Goal: Find specific page/section: Find specific page/section

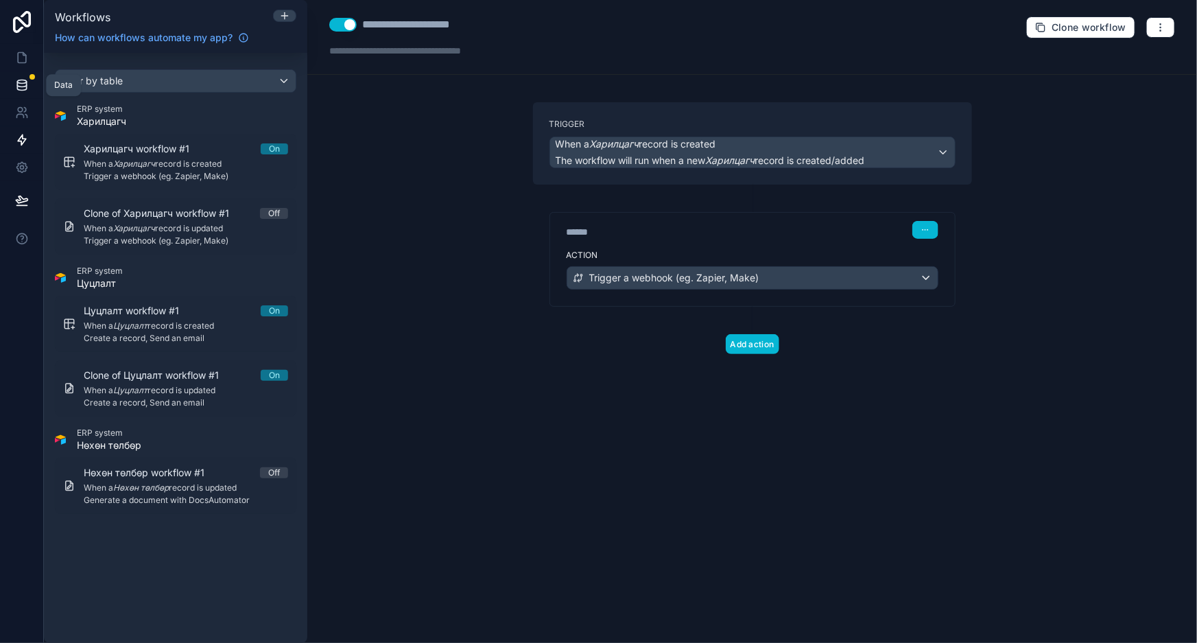
click at [16, 78] on icon at bounding box center [22, 85] width 14 height 14
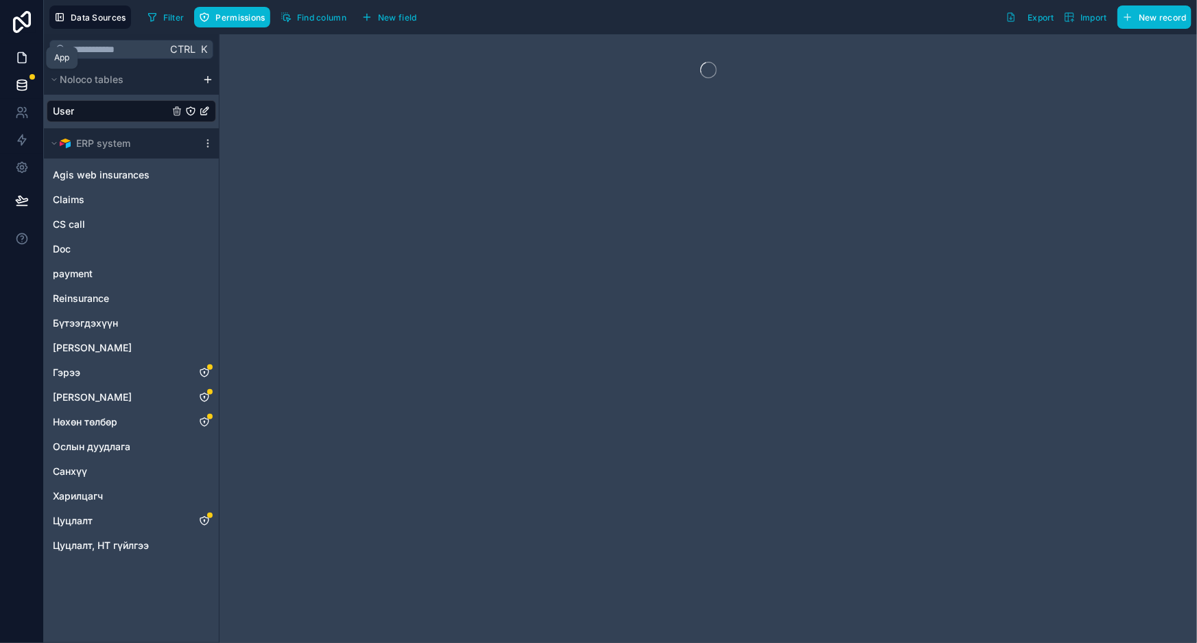
click at [21, 51] on icon at bounding box center [22, 58] width 14 height 14
